Goal: Register for event/course

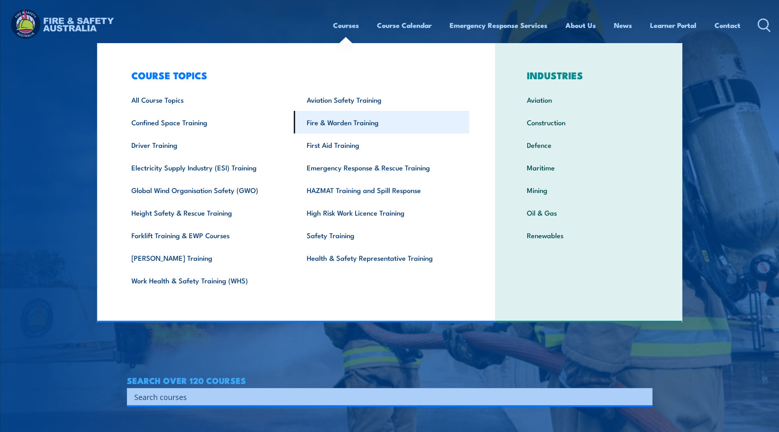
click at [363, 128] on link "Fire & Warden Training" at bounding box center [381, 122] width 175 height 23
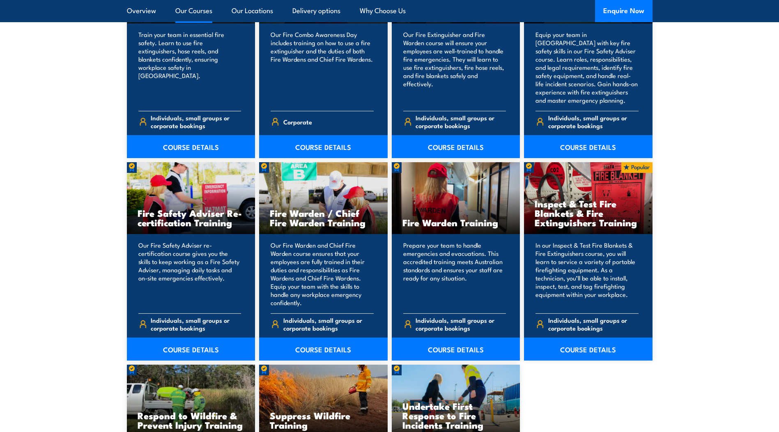
scroll to position [958, 0]
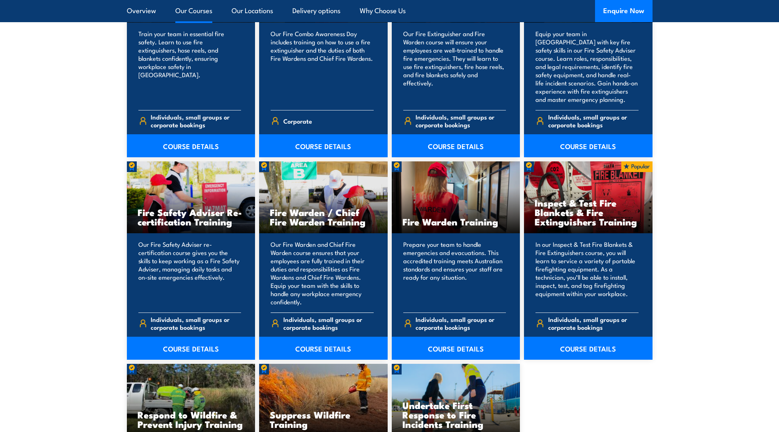
click at [297, 220] on h3 "Fire Warden / Chief Fire Warden Training" at bounding box center [323, 216] width 107 height 19
click at [312, 342] on link "COURSE DETAILS" at bounding box center [323, 348] width 129 height 23
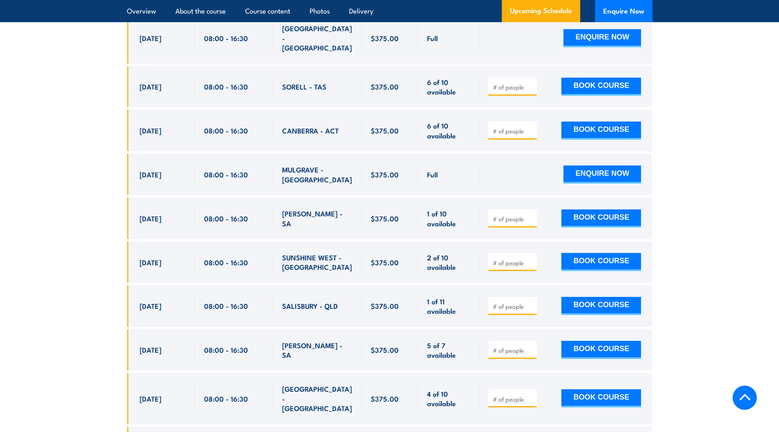
scroll to position [1575, 0]
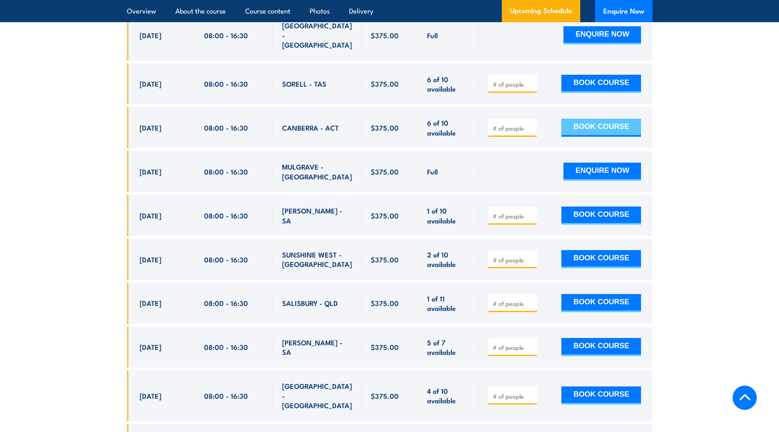
click at [610, 119] on button "BOOK COURSE" at bounding box center [602, 128] width 80 height 18
type input "1"
click at [531, 124] on input "1" at bounding box center [513, 128] width 41 height 8
click at [575, 119] on button "BOOK COURSE" at bounding box center [602, 128] width 80 height 18
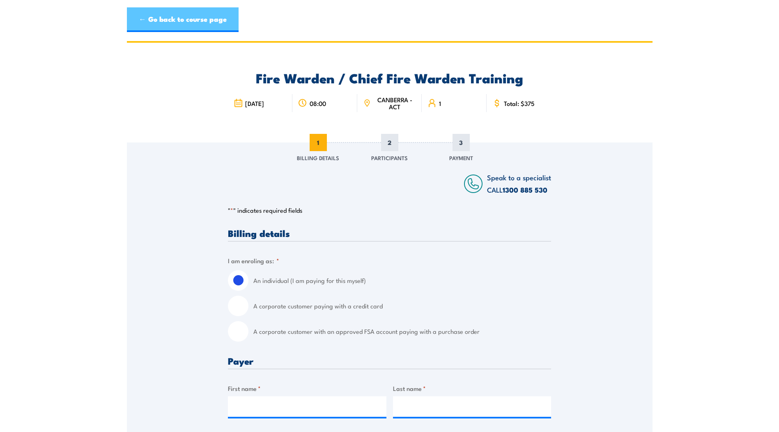
click at [174, 11] on link "← Go back to course page" at bounding box center [183, 19] width 112 height 25
